Goal: Contribute content: Contribute content

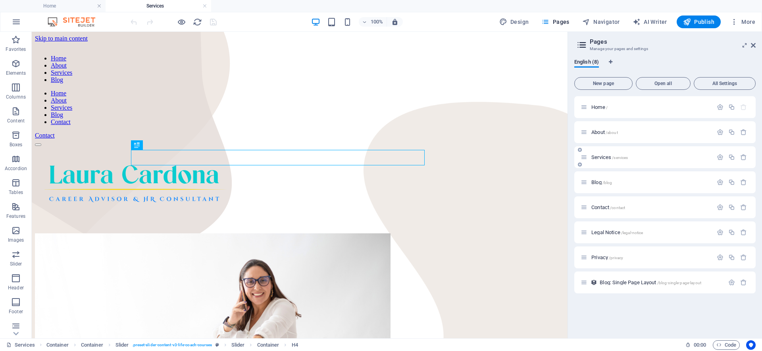
scroll to position [242, 0]
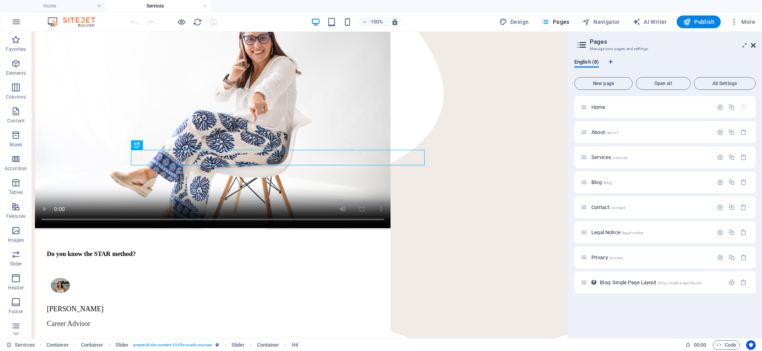
click at [0, 0] on icon at bounding box center [0, 0] width 0 height 0
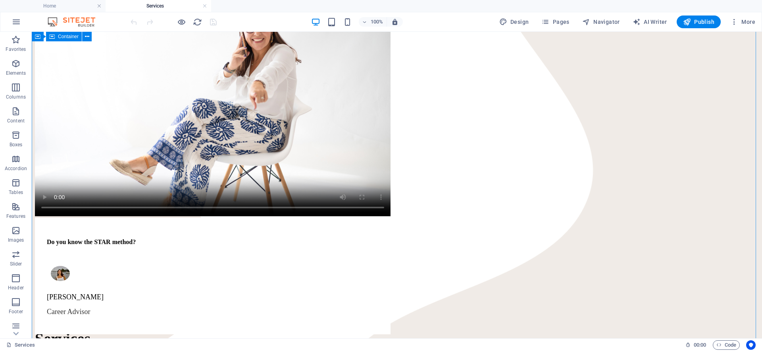
scroll to position [274, 0]
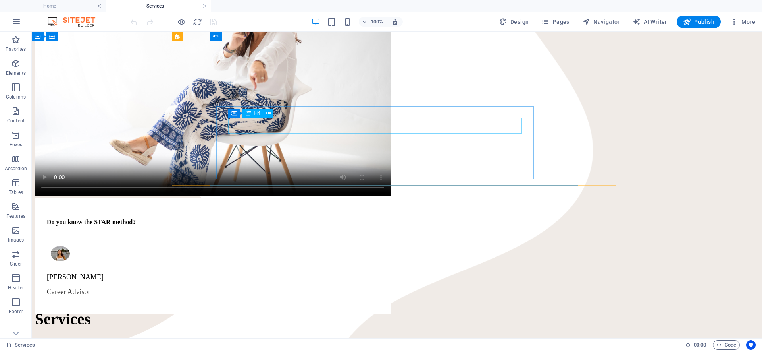
click at [371, 218] on div "Do you know the STAR method?" at bounding box center [213, 221] width 332 height 7
click at [255, 114] on span "H4" at bounding box center [258, 113] width 6 height 5
click at [258, 218] on div "Do you know the STAR method?" at bounding box center [213, 221] width 332 height 7
click at [118, 122] on div "Do you know the STAR method? [PERSON_NAME] Career Advisor" at bounding box center [397, 107] width 724 height 297
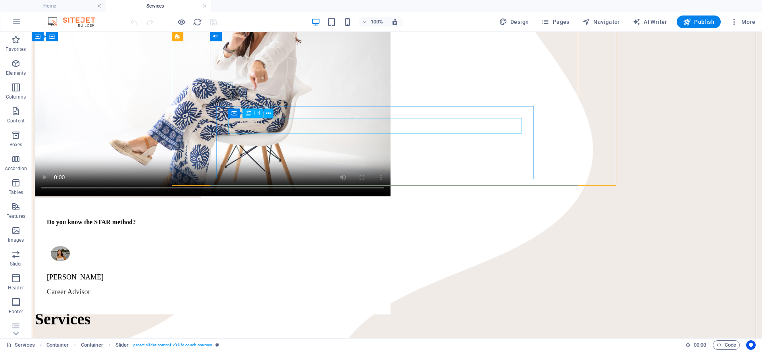
click at [258, 218] on div "Do you know the STAR method?" at bounding box center [213, 221] width 332 height 7
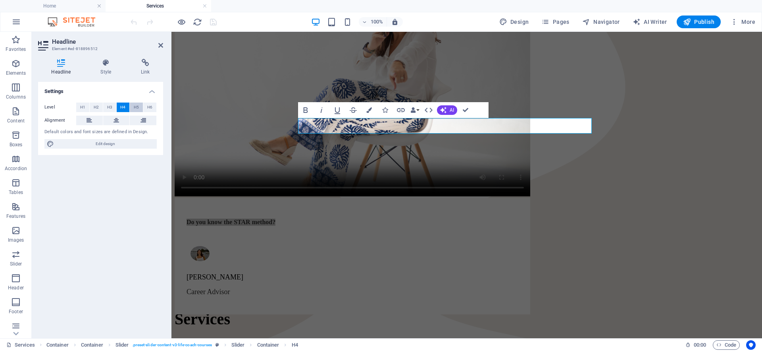
click at [134, 107] on span "H5" at bounding box center [136, 107] width 5 height 10
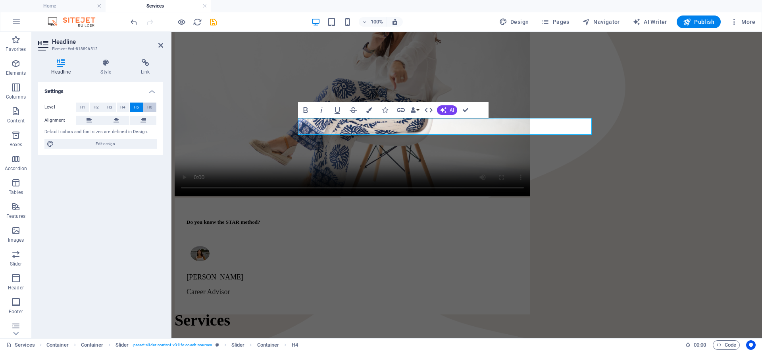
click at [145, 107] on button "H6" at bounding box center [149, 107] width 13 height 10
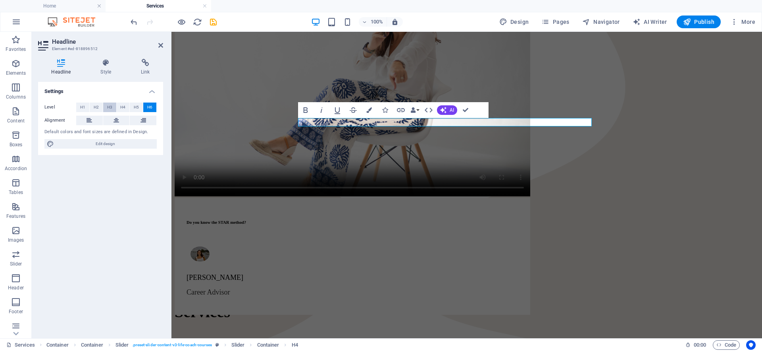
click at [113, 108] on button "H3" at bounding box center [109, 107] width 13 height 10
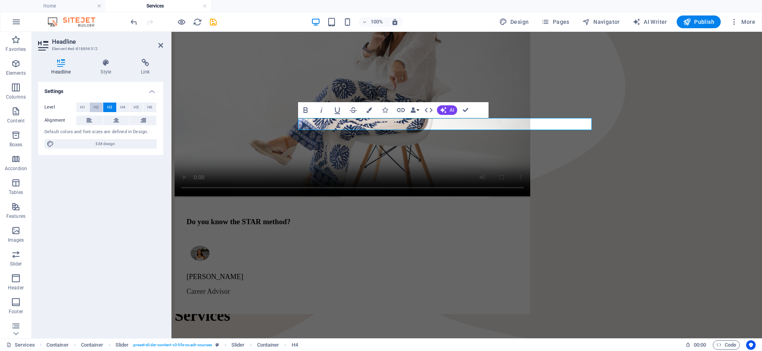
click at [99, 107] on button "H2" at bounding box center [96, 107] width 13 height 10
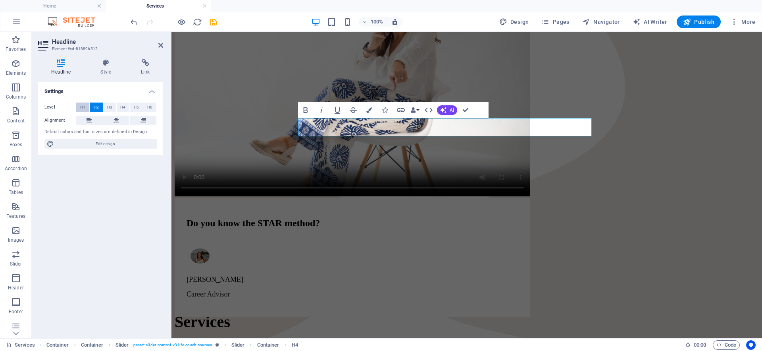
click at [78, 109] on button "H1" at bounding box center [82, 107] width 13 height 10
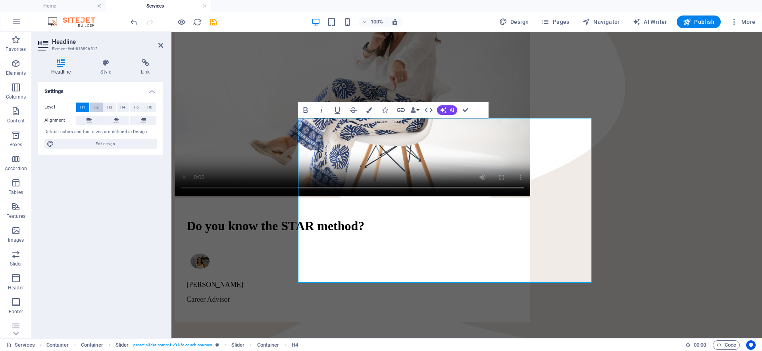
click at [92, 107] on button "H2" at bounding box center [96, 107] width 13 height 10
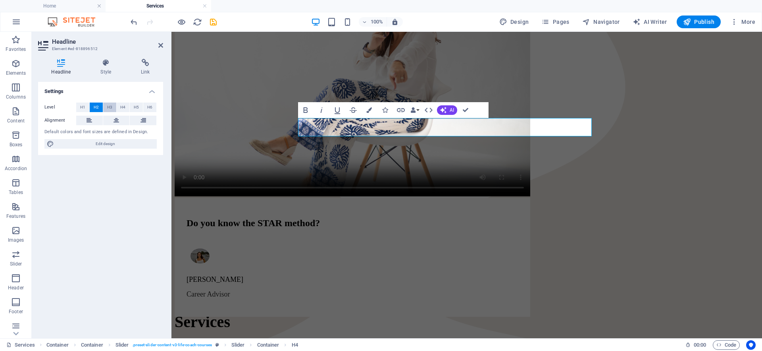
click at [106, 106] on button "H3" at bounding box center [109, 107] width 13 height 10
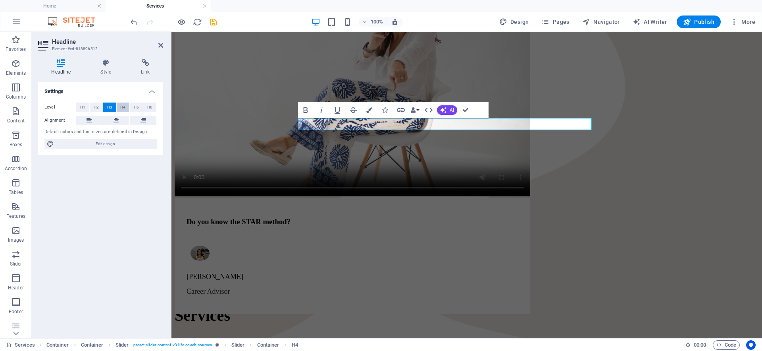
click at [120, 105] on span "H4" at bounding box center [122, 107] width 5 height 10
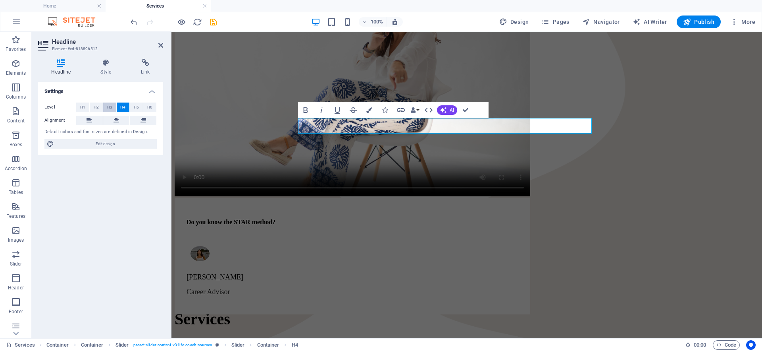
click at [110, 108] on span "H3" at bounding box center [109, 107] width 5 height 10
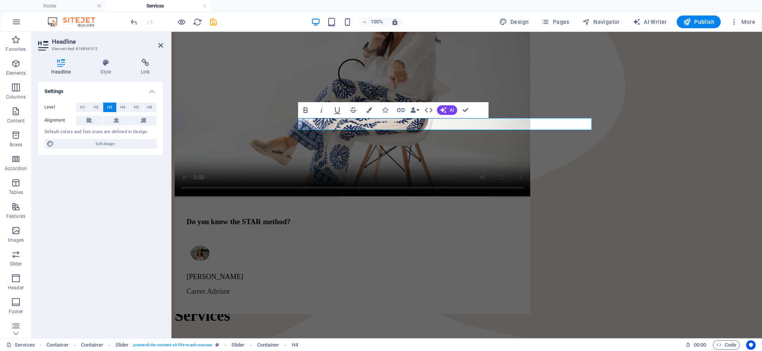
click at [307, 108] on icon "button" at bounding box center [306, 110] width 10 height 10
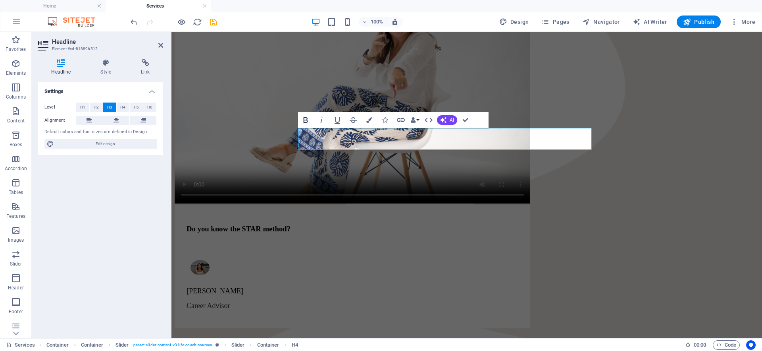
click at [305, 120] on icon "button" at bounding box center [305, 120] width 4 height 6
click at [291, 224] on span "Do you know the STAR method?" at bounding box center [239, 228] width 104 height 8
click at [305, 119] on icon "button" at bounding box center [306, 120] width 10 height 10
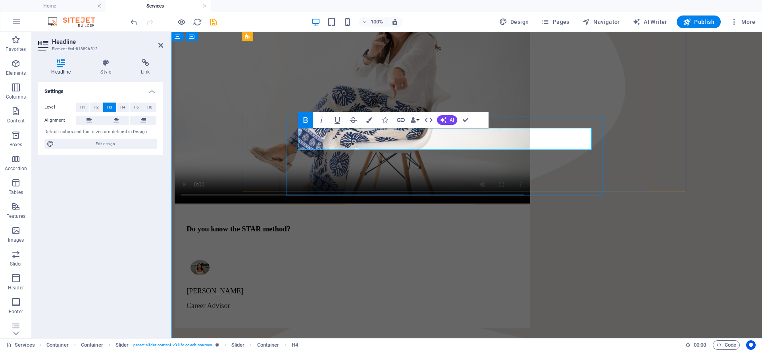
click at [322, 224] on div "Do you know the STAR method? ​​​​​" at bounding box center [353, 235] width 332 height 23
click at [331, 224] on div "Do you know the STAR method? ​​​​​" at bounding box center [353, 235] width 332 height 23
click at [291, 224] on strong "Do you know the STAR method?" at bounding box center [239, 228] width 104 height 8
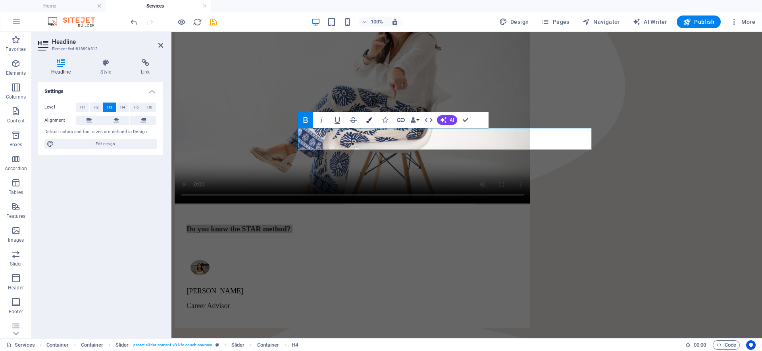
click at [371, 122] on icon "button" at bounding box center [369, 120] width 6 height 6
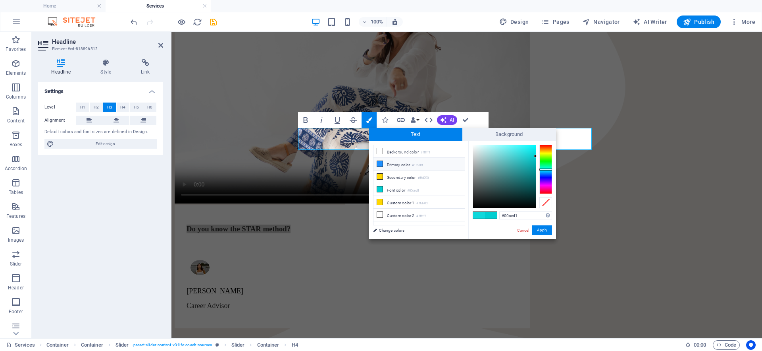
click at [397, 164] on li "Primary color #1e90ff" at bounding box center [419, 164] width 91 height 13
type input "#1e90ff"
click at [547, 230] on button "Apply" at bounding box center [542, 230] width 20 height 10
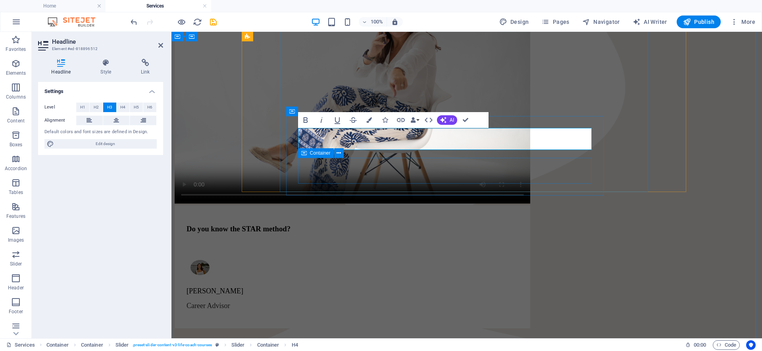
click at [496, 256] on div "[PERSON_NAME] Career Advisor" at bounding box center [353, 286] width 332 height 60
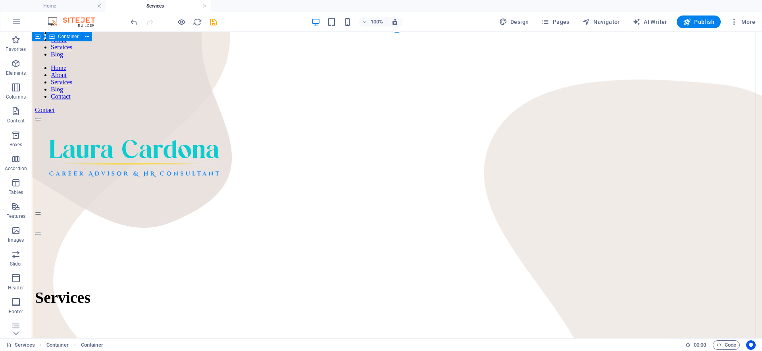
scroll to position [0, 0]
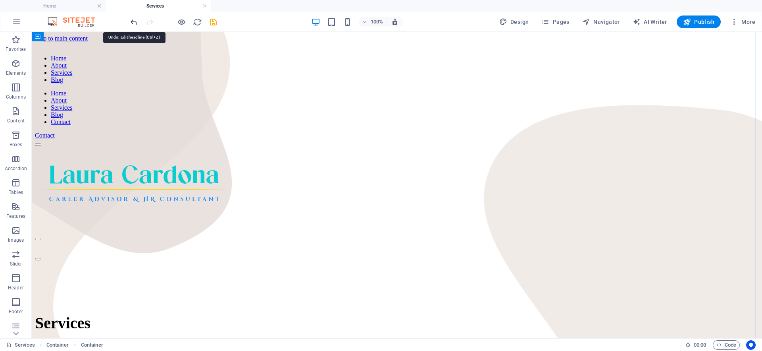
click at [130, 21] on icon "undo" at bounding box center [133, 21] width 9 height 9
click at [138, 22] on icon "undo" at bounding box center [133, 21] width 9 height 9
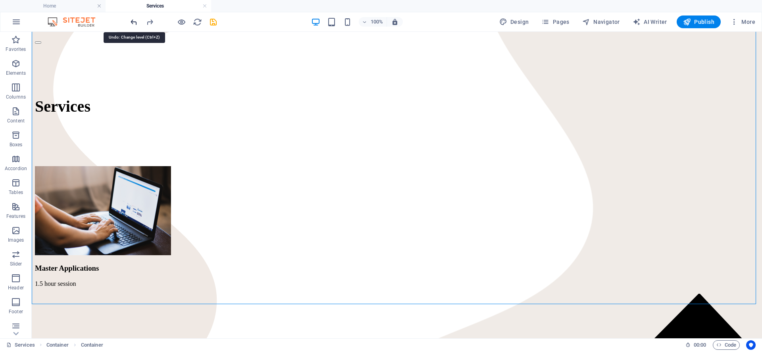
scroll to position [245, 0]
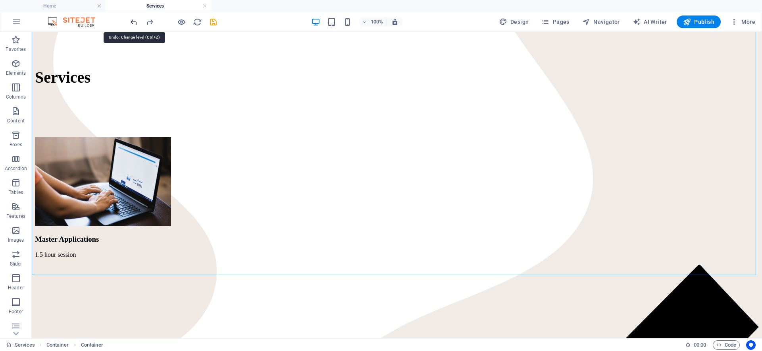
click at [135, 21] on icon "undo" at bounding box center [133, 21] width 9 height 9
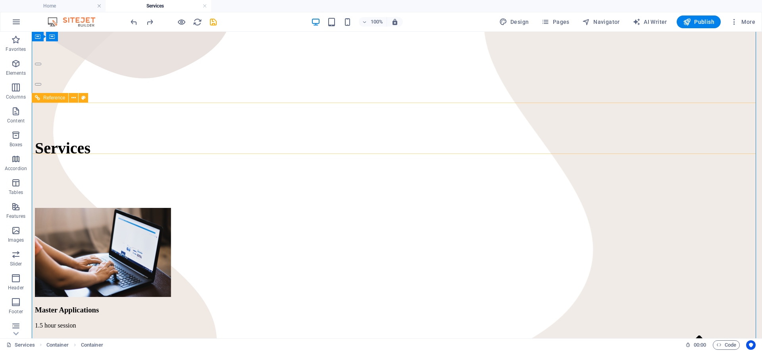
scroll to position [0, 0]
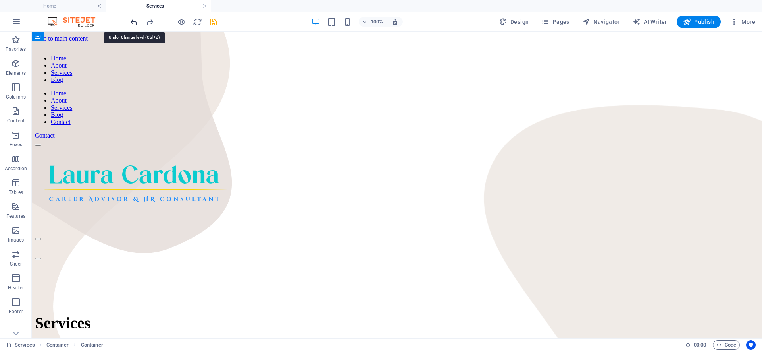
click at [135, 20] on icon "undo" at bounding box center [133, 21] width 9 height 9
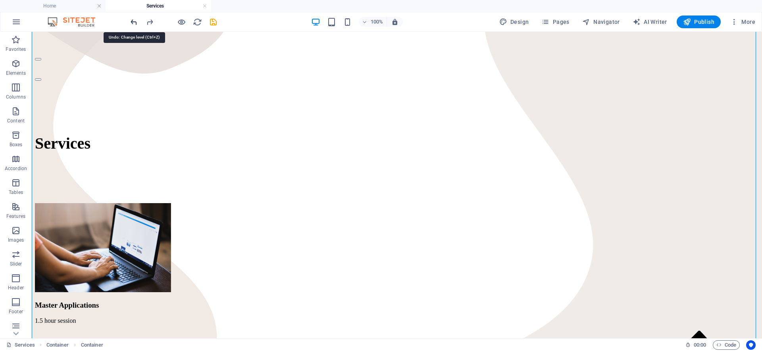
scroll to position [247, 0]
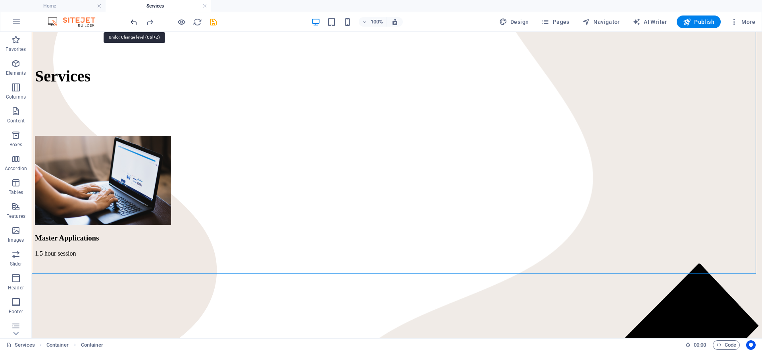
click at [135, 20] on icon "undo" at bounding box center [133, 21] width 9 height 9
click at [135, 19] on icon "undo" at bounding box center [133, 21] width 9 height 9
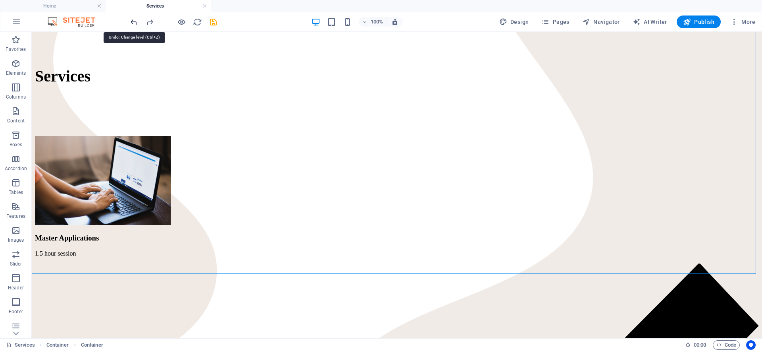
click at [135, 19] on icon "undo" at bounding box center [133, 21] width 9 height 9
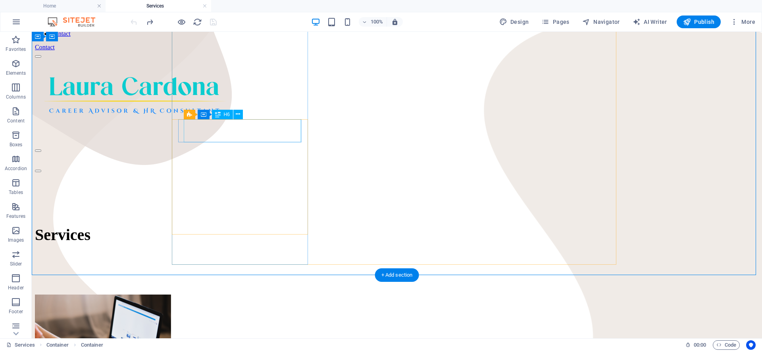
scroll to position [0, 0]
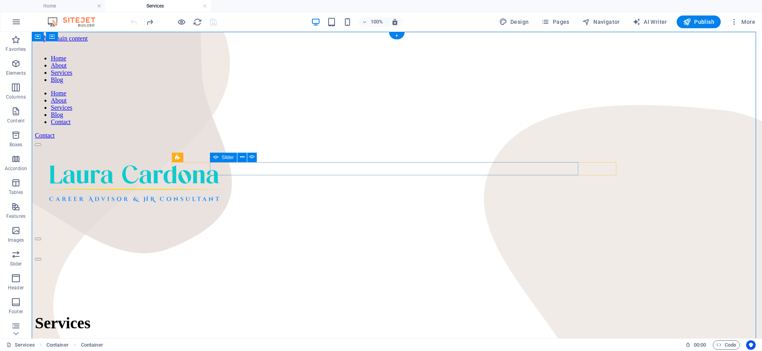
click at [321, 233] on div "Do you know the STAR method? ​​​​​ [PERSON_NAME] Career Advisor ​ ​ Do you know…" at bounding box center [397, 246] width 724 height 27
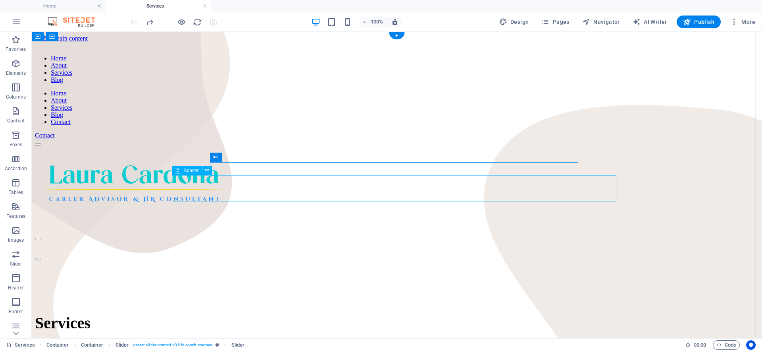
click at [349, 260] on div at bounding box center [397, 273] width 724 height 26
click at [360, 233] on div "Do you know the STAR method? ​​​​​ [PERSON_NAME] Career Advisor ​ ​ Do you know…" at bounding box center [397, 246] width 724 height 27
click at [196, 23] on icon "reload" at bounding box center [197, 21] width 9 height 9
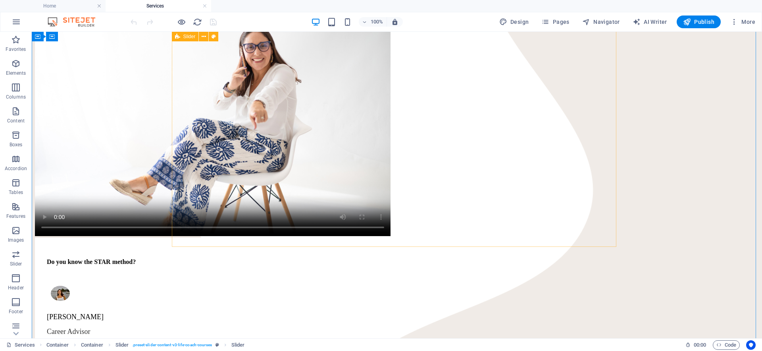
scroll to position [257, 0]
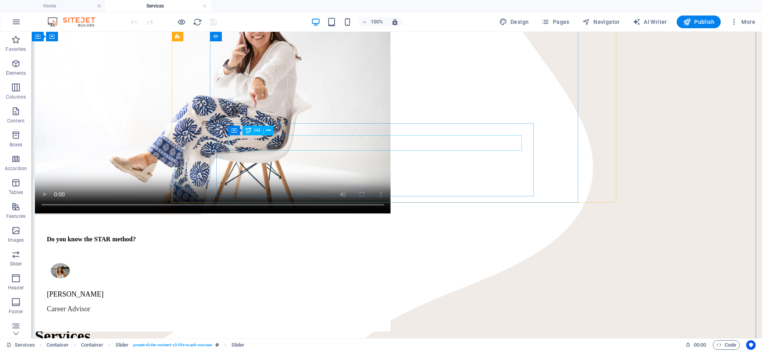
click at [368, 235] on div "Do you know the STAR method?" at bounding box center [213, 238] width 332 height 7
click at [255, 132] on span "H4" at bounding box center [258, 130] width 6 height 5
click at [255, 235] on div "Do you know the STAR method?" at bounding box center [213, 238] width 332 height 7
click at [115, 145] on div "Do you know the STAR method? [PERSON_NAME] Career Advisor" at bounding box center [397, 124] width 724 height 297
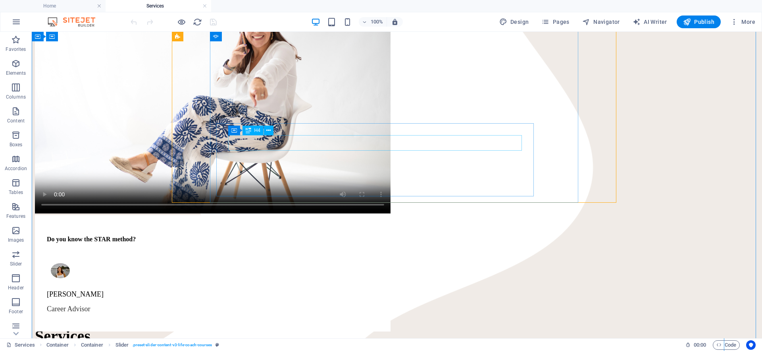
click at [360, 235] on div "Do you know the STAR method?" at bounding box center [213, 238] width 332 height 7
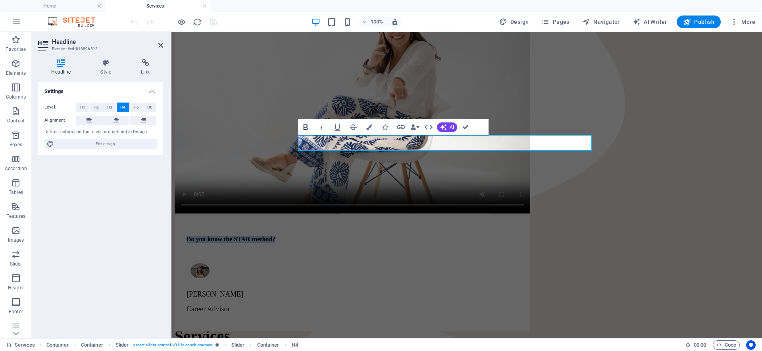
click at [305, 128] on icon "button" at bounding box center [306, 127] width 10 height 10
click at [372, 126] on icon "button" at bounding box center [369, 127] width 6 height 6
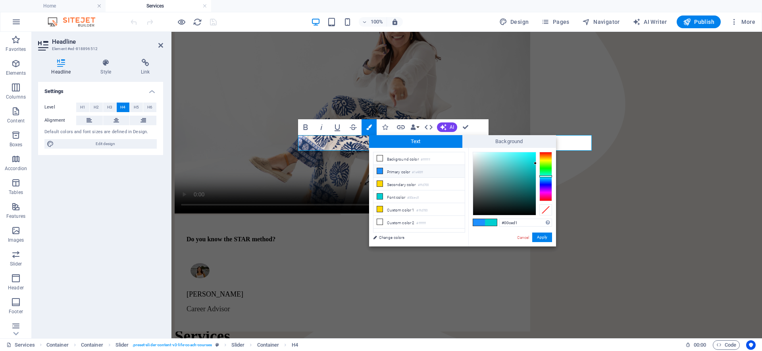
click at [400, 168] on li "Primary color #1e90ff" at bounding box center [419, 171] width 91 height 13
type input "#1e90ff"
click at [544, 236] on button "Apply" at bounding box center [542, 237] width 20 height 10
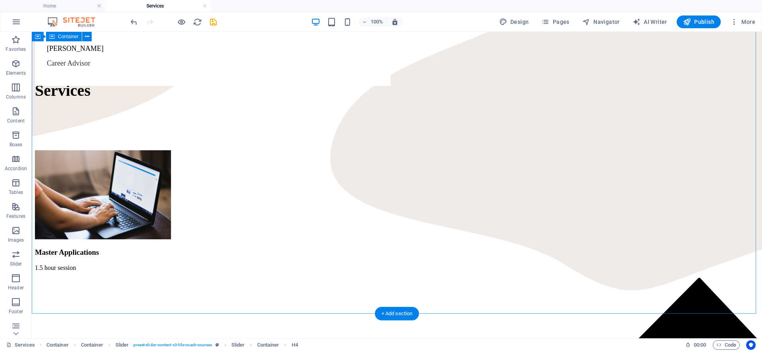
scroll to position [517, 0]
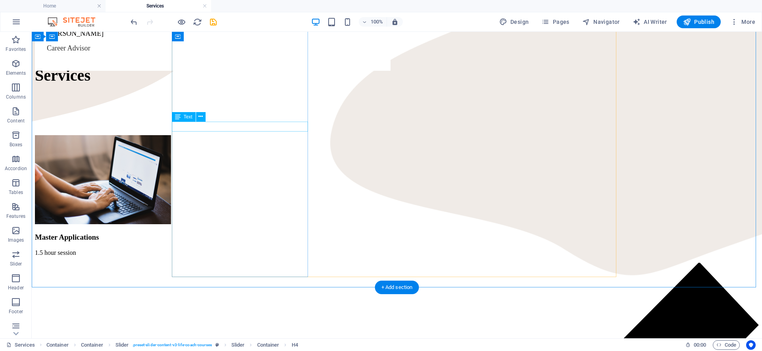
click at [189, 249] on div "1.5 hour session" at bounding box center [397, 252] width 724 height 7
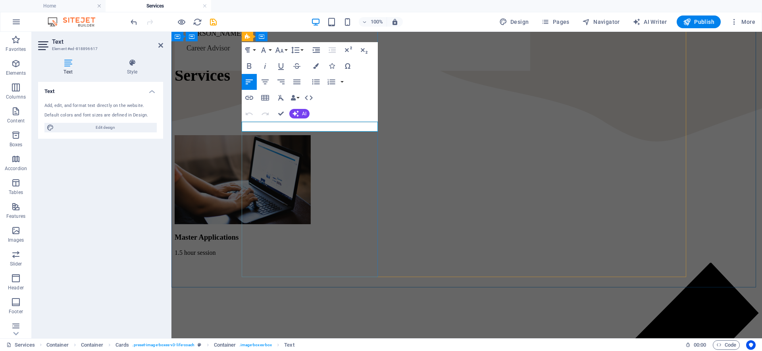
click at [299, 249] on p "1.5 hour session" at bounding box center [467, 252] width 584 height 7
click at [283, 47] on icon "button" at bounding box center [280, 50] width 10 height 10
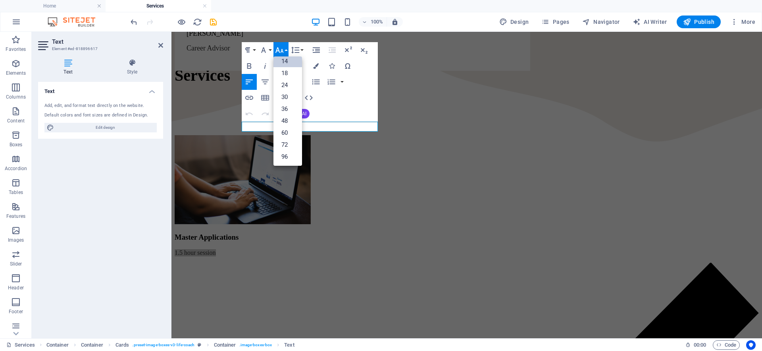
scroll to position [64, 0]
click at [284, 73] on link "18" at bounding box center [288, 73] width 29 height 12
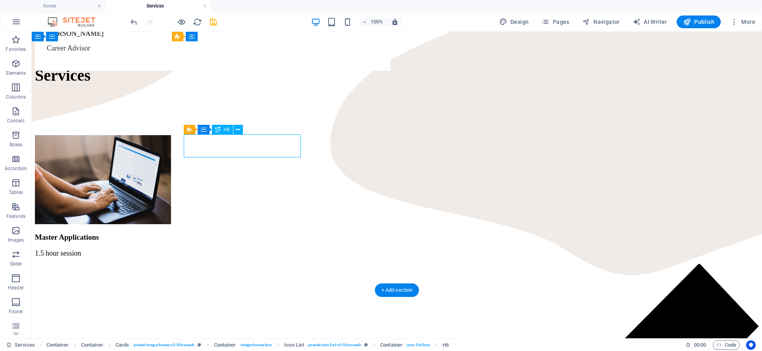
drag, startPoint x: 244, startPoint y: 149, endPoint x: 214, endPoint y: 150, distance: 30.6
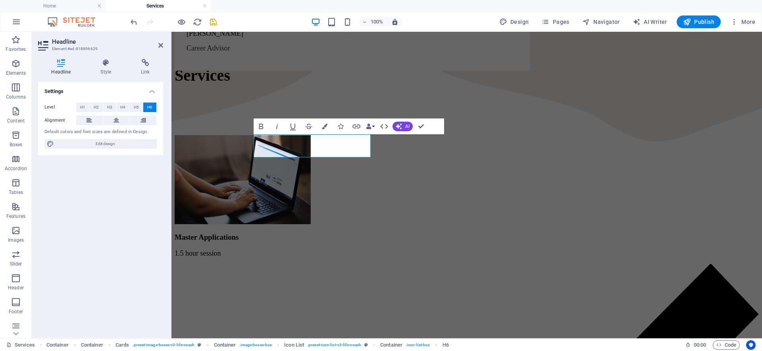
click at [150, 105] on span "H6" at bounding box center [149, 107] width 5 height 10
click at [100, 69] on h4 "Style" at bounding box center [107, 67] width 41 height 17
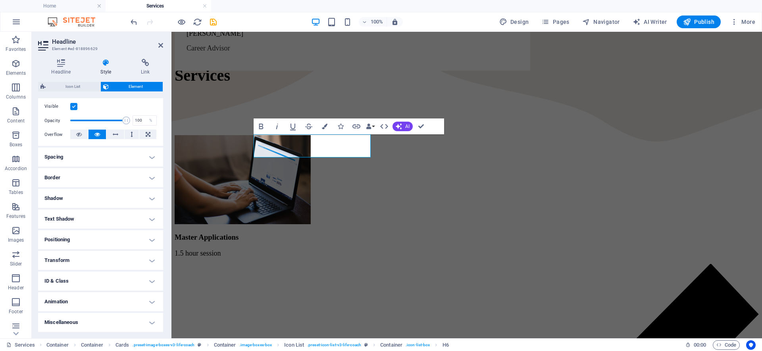
scroll to position [0, 0]
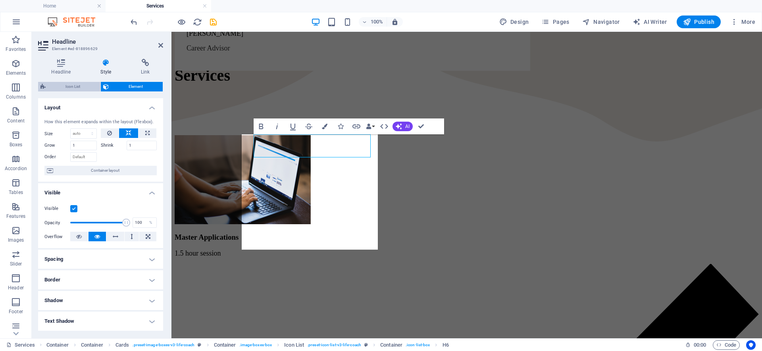
click at [79, 90] on span "Icon List" at bounding box center [73, 87] width 50 height 10
select select "rem"
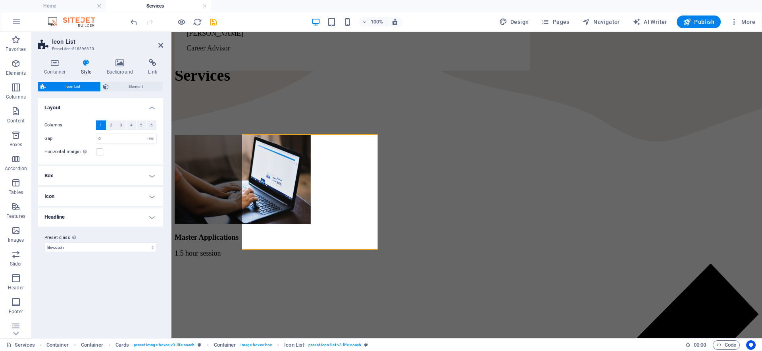
click at [133, 215] on h4 "Headline" at bounding box center [100, 216] width 125 height 19
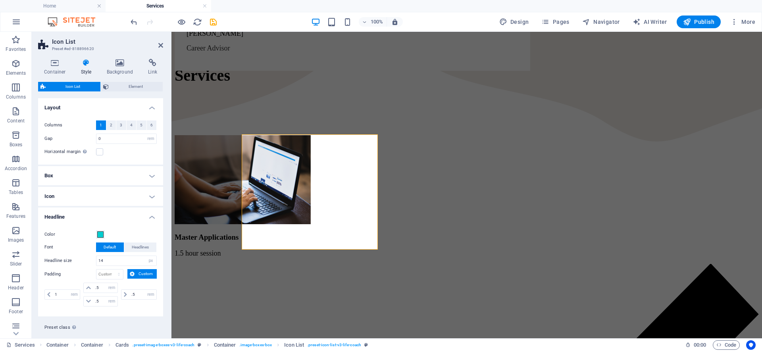
scroll to position [16, 0]
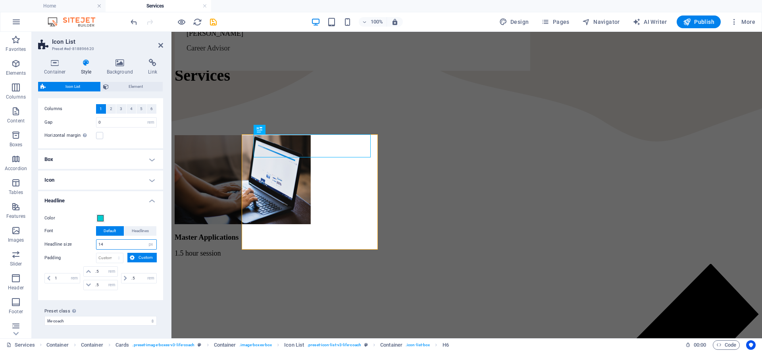
click at [121, 244] on input "14" at bounding box center [126, 244] width 60 height 10
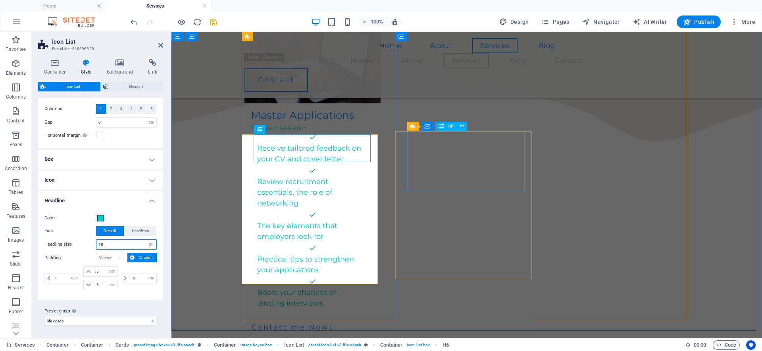
type input "18"
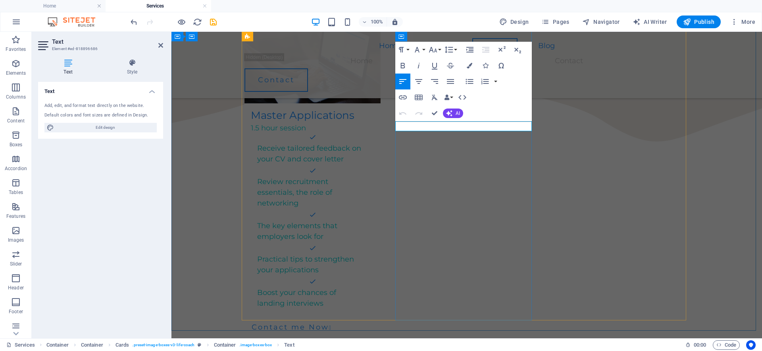
click at [437, 50] on icon "button" at bounding box center [433, 50] width 10 height 10
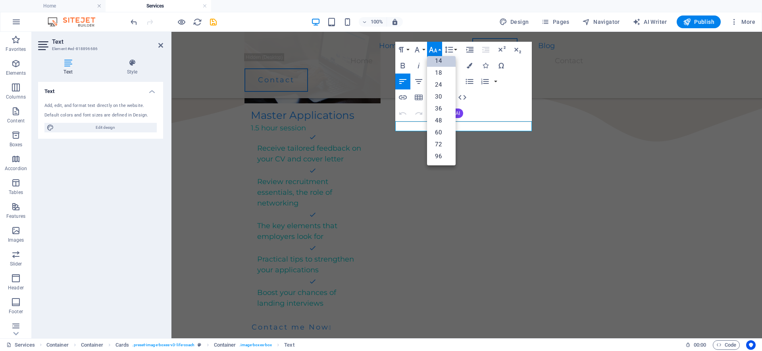
scroll to position [64, 0]
click at [441, 71] on link "18" at bounding box center [441, 73] width 29 height 12
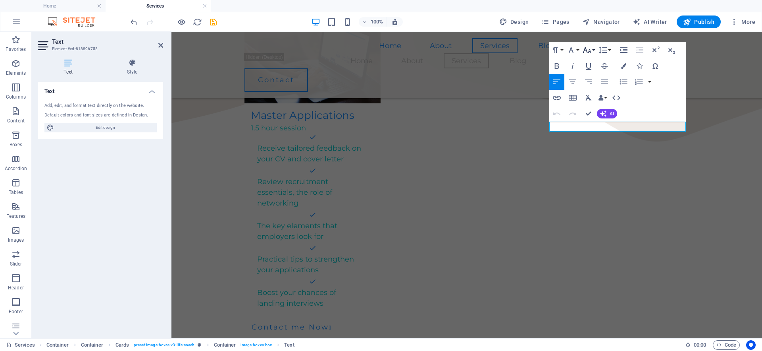
click at [589, 52] on icon "button" at bounding box center [587, 50] width 8 height 6
click at [590, 73] on link "18" at bounding box center [595, 73] width 29 height 12
click at [703, 116] on div "Home About Services Blog Home About Services Blog Contact Contact Do you know t…" at bounding box center [467, 261] width 591 height 1495
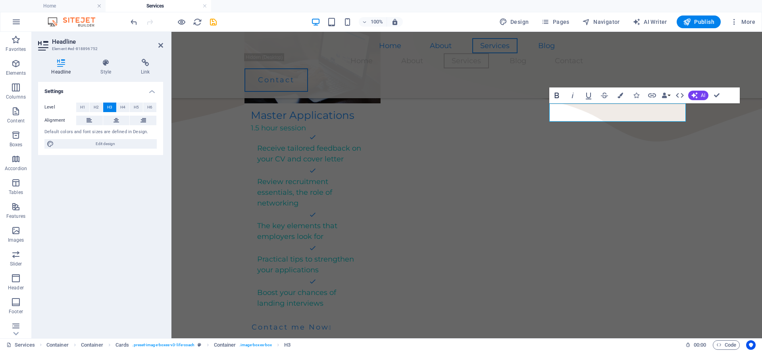
click at [554, 96] on icon "button" at bounding box center [557, 96] width 10 height 10
drag, startPoint x: 716, startPoint y: 94, endPoint x: 684, endPoint y: 62, distance: 44.6
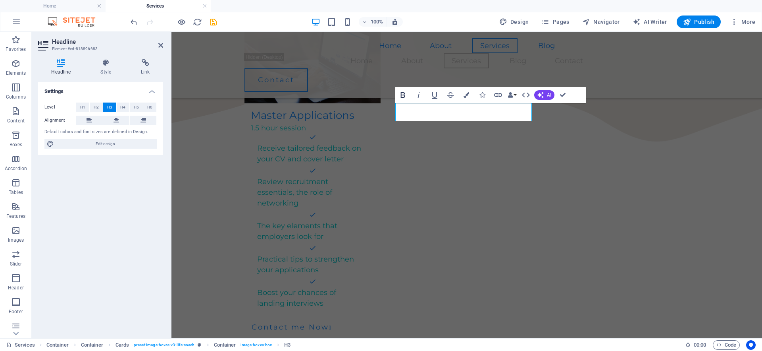
click at [401, 98] on icon "button" at bounding box center [403, 95] width 10 height 10
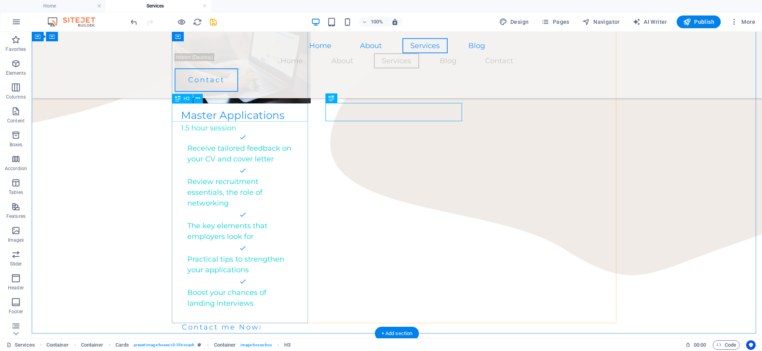
click at [241, 110] on div "Master Applications" at bounding box center [243, 112] width 137 height 18
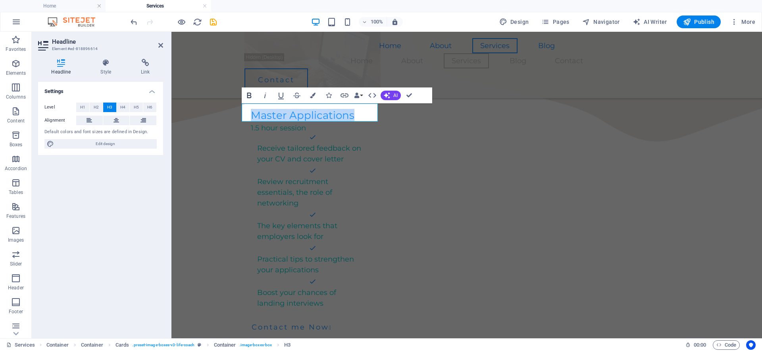
click at [251, 94] on icon "button" at bounding box center [249, 96] width 4 height 6
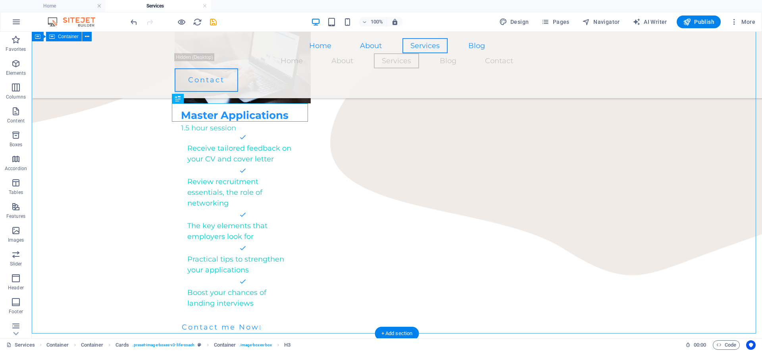
click at [654, 159] on div "Home About Services Blog Home About Services Blog Contact Contact Do you know t…" at bounding box center [397, 261] width 731 height 1495
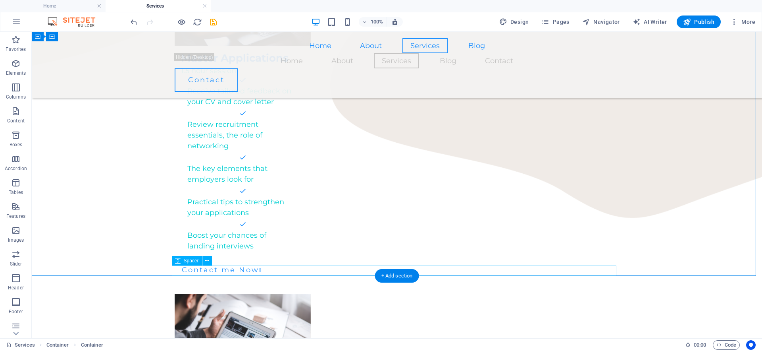
scroll to position [576, 0]
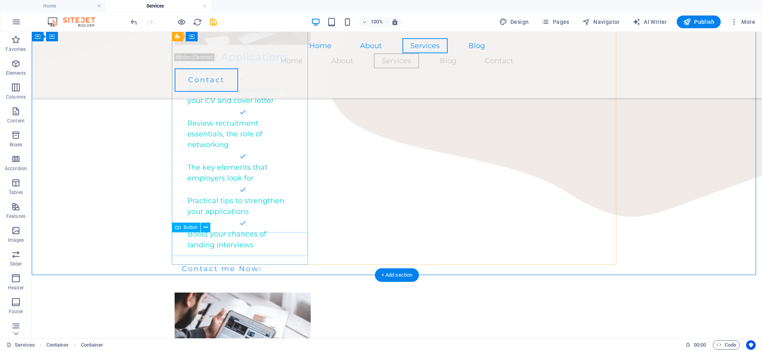
click at [231, 260] on div "Contact me Now " at bounding box center [243, 272] width 137 height 24
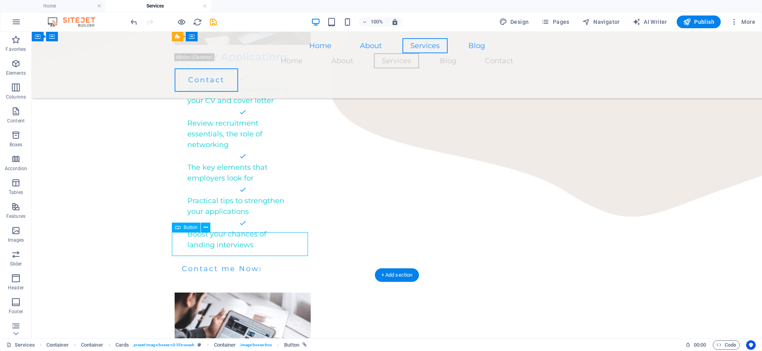
click at [231, 260] on div "Contact me Now " at bounding box center [243, 272] width 137 height 24
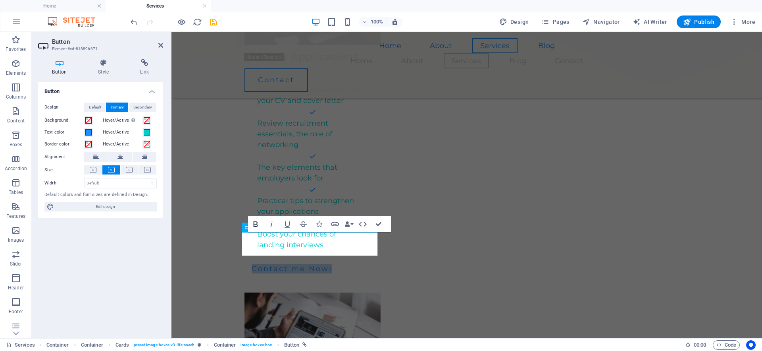
click at [257, 226] on icon "button" at bounding box center [255, 224] width 4 height 6
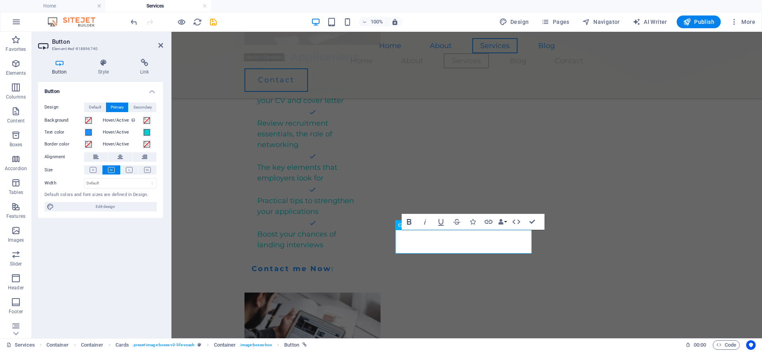
click at [411, 222] on icon "button" at bounding box center [409, 222] width 4 height 6
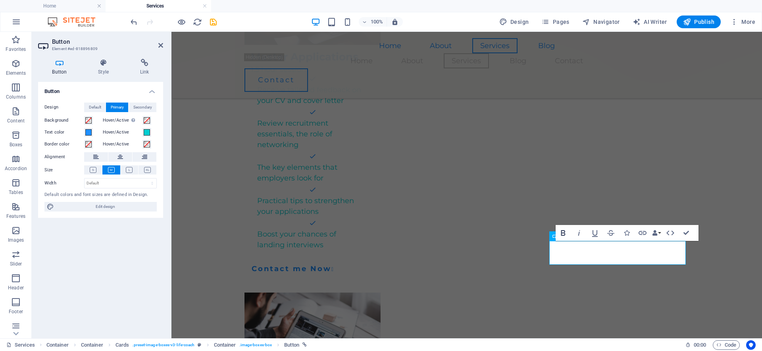
click at [563, 232] on icon "button" at bounding box center [564, 233] width 10 height 10
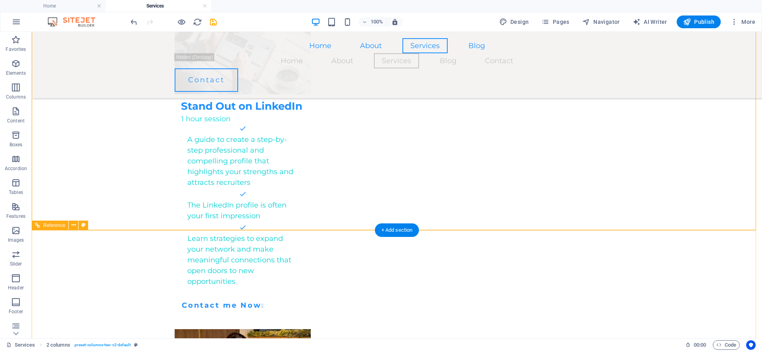
scroll to position [851, 0]
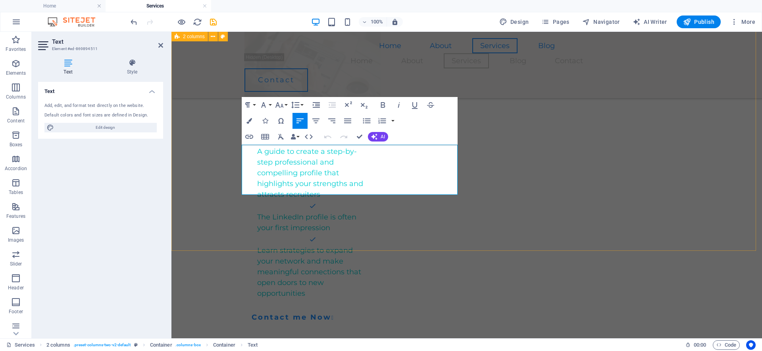
drag, startPoint x: 320, startPoint y: 189, endPoint x: 239, endPoint y: 159, distance: 86.7
click at [285, 103] on button "Font Size" at bounding box center [281, 105] width 15 height 16
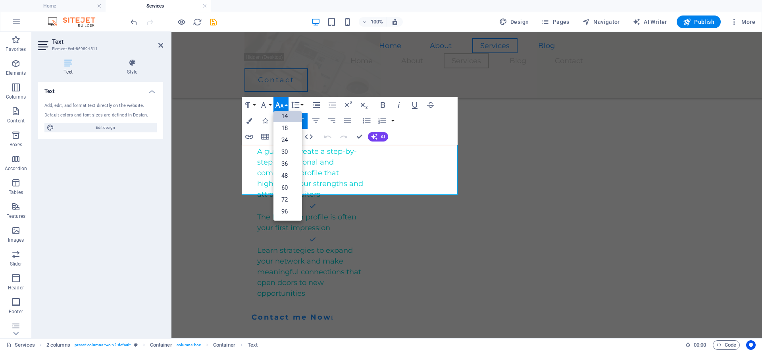
scroll to position [64, 0]
click at [283, 127] on link "18" at bounding box center [288, 128] width 29 height 12
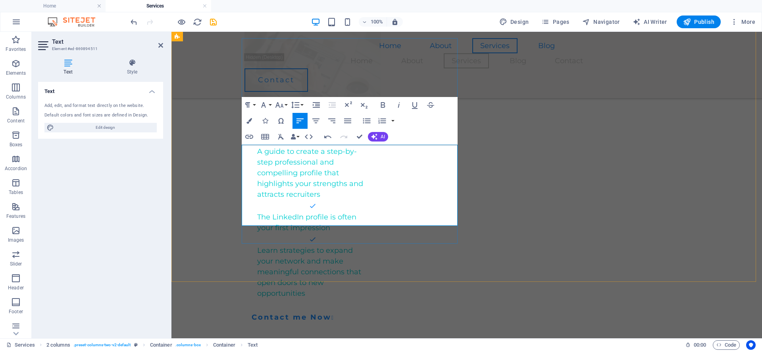
click at [301, 104] on button "Line Height" at bounding box center [296, 105] width 15 height 16
click at [298, 146] on link "1.15" at bounding box center [306, 144] width 35 height 12
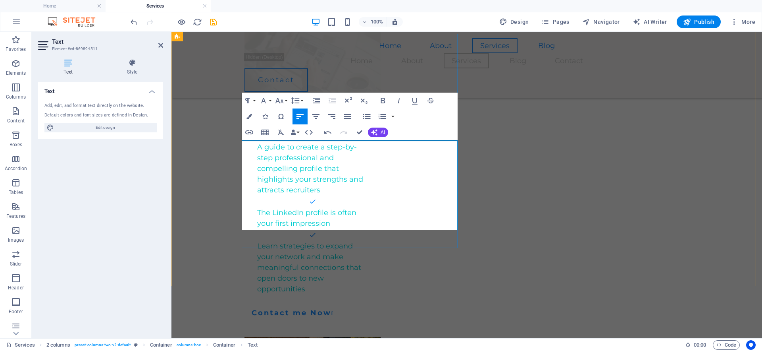
scroll to position [855, 0]
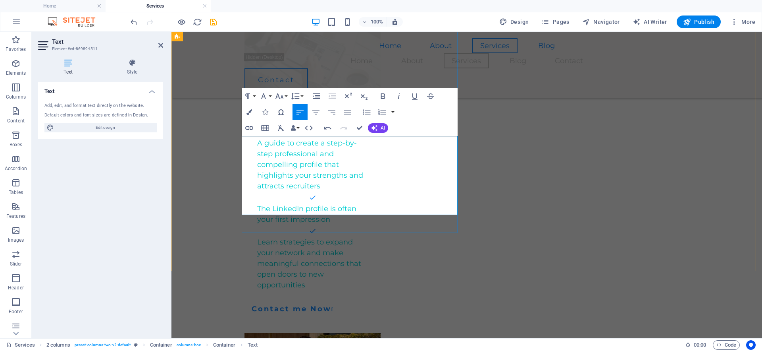
scroll to position [860, 0]
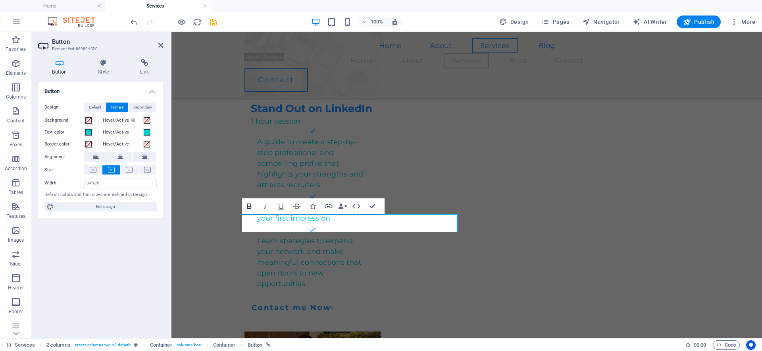
click at [249, 207] on icon "button" at bounding box center [250, 206] width 10 height 10
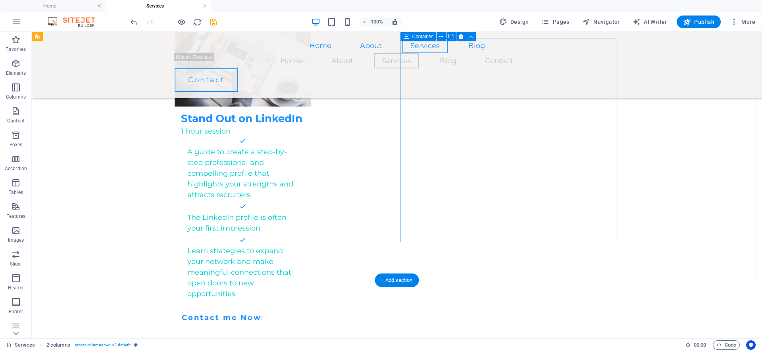
scroll to position [849, 0]
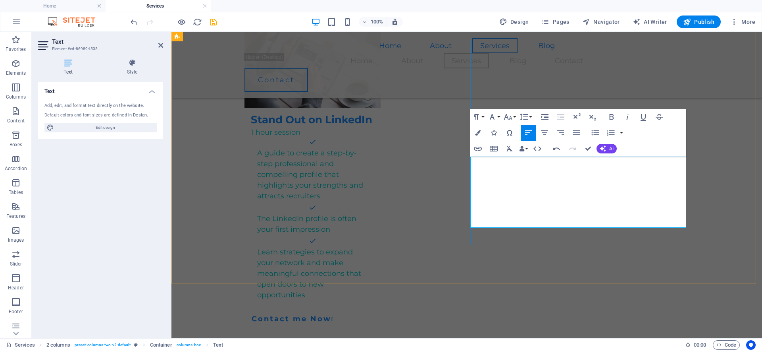
scroll to position [64, 0]
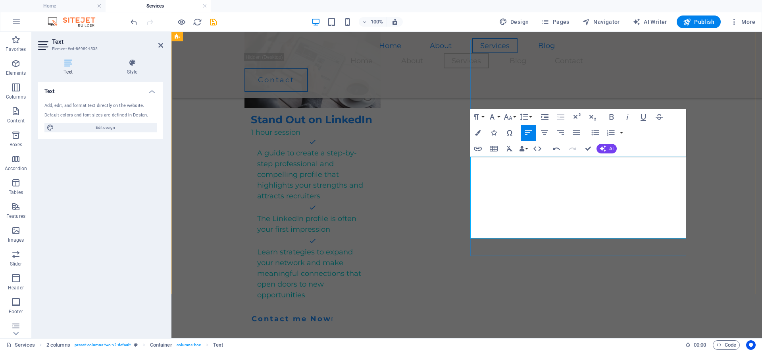
click at [528, 116] on icon "button" at bounding box center [524, 117] width 10 height 10
click at [532, 153] on link "1.15" at bounding box center [535, 156] width 35 height 12
drag, startPoint x: 586, startPoint y: 147, endPoint x: 555, endPoint y: 116, distance: 43.8
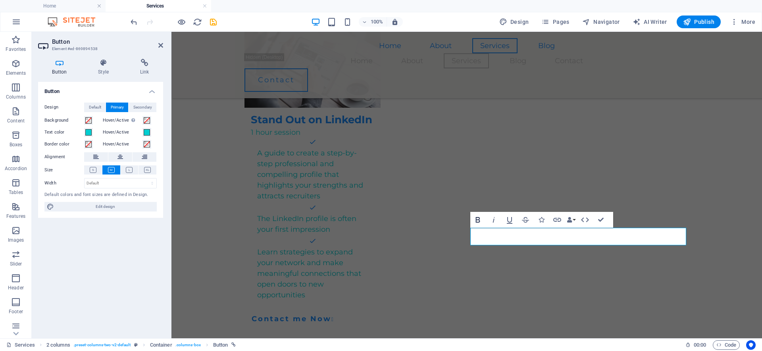
click at [476, 218] on icon "button" at bounding box center [478, 220] width 4 height 6
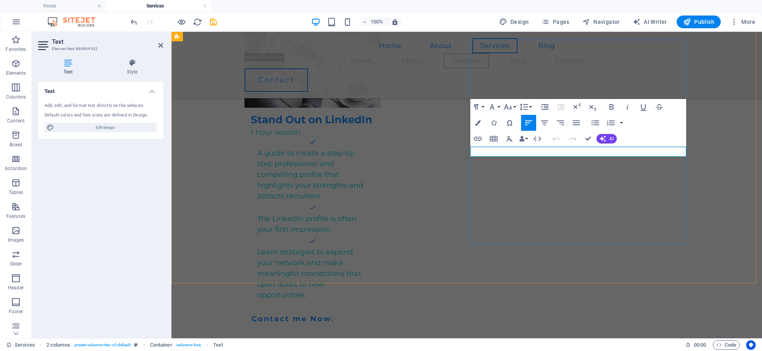
click at [513, 106] on button "Font Size" at bounding box center [509, 107] width 15 height 16
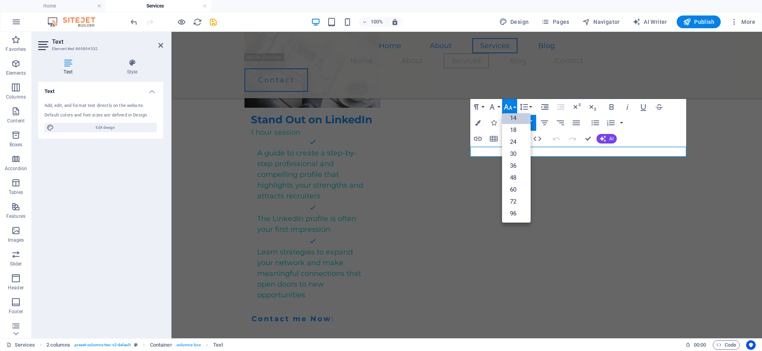
scroll to position [64, 0]
click at [514, 127] on link "18" at bounding box center [516, 130] width 29 height 12
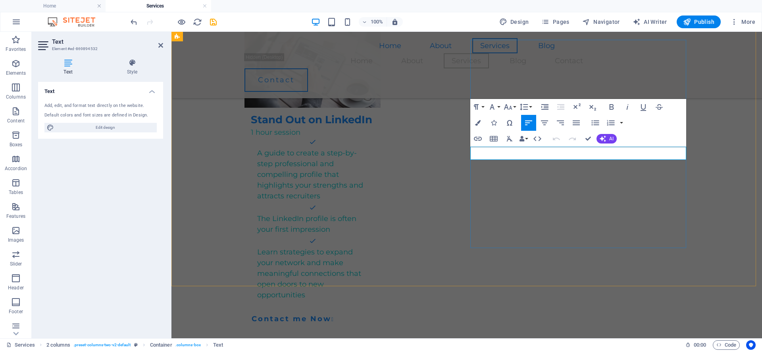
click at [544, 120] on icon "button" at bounding box center [545, 123] width 10 height 10
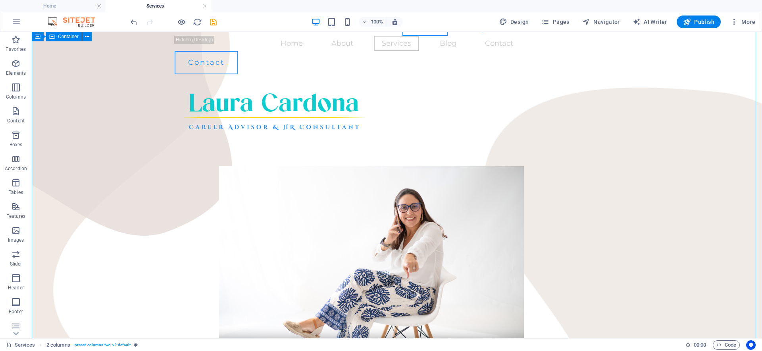
scroll to position [0, 0]
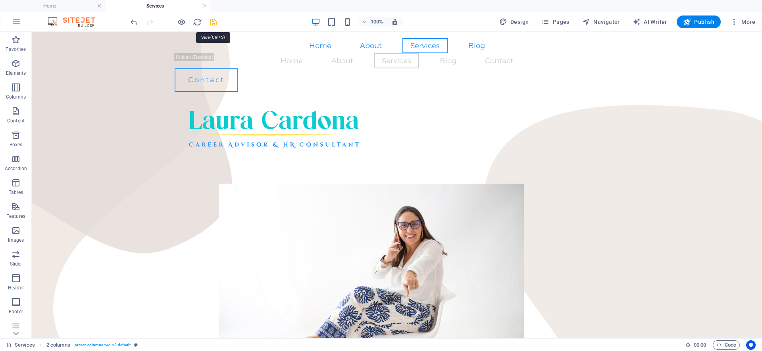
click at [214, 22] on icon "save" at bounding box center [213, 21] width 9 height 9
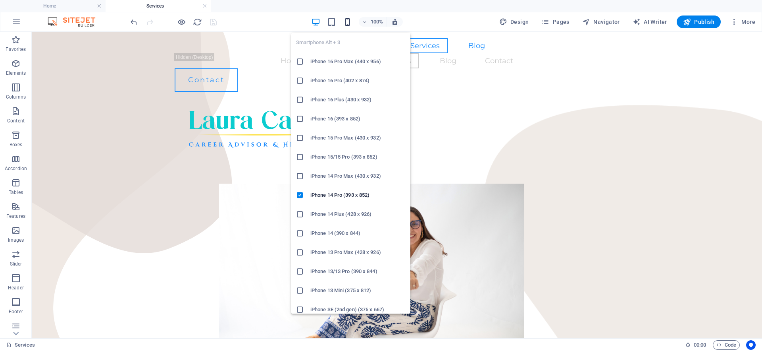
click at [344, 20] on icon "button" at bounding box center [347, 21] width 9 height 9
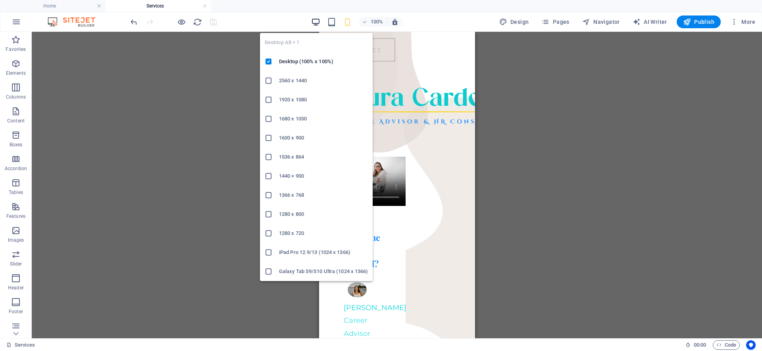
click at [319, 21] on icon "button" at bounding box center [315, 21] width 9 height 9
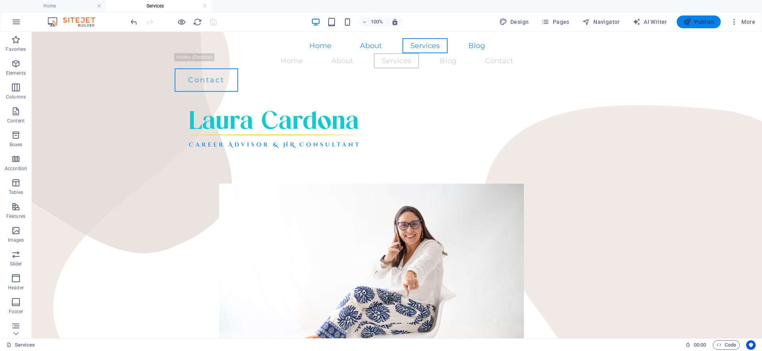
click at [700, 20] on span "Publish" at bounding box center [698, 22] width 31 height 8
